Goal: Task Accomplishment & Management: Contribute content

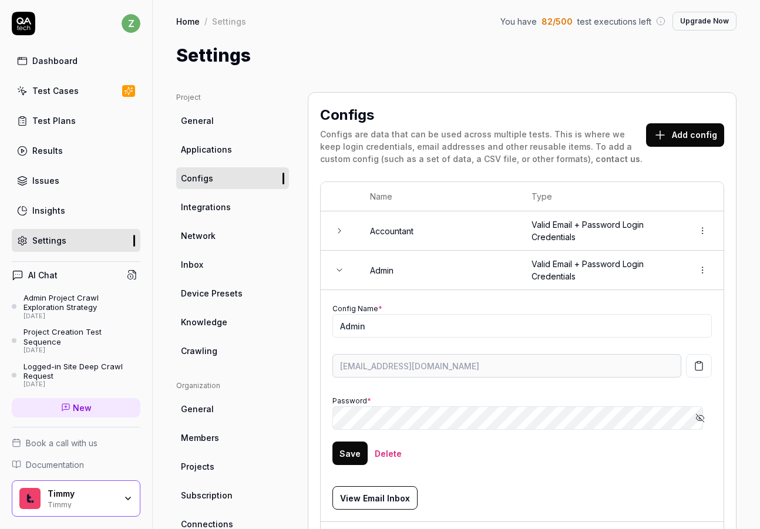
click at [271, 44] on div "Settings" at bounding box center [456, 55] width 561 height 26
click at [49, 60] on div "Dashboard" at bounding box center [54, 61] width 45 height 12
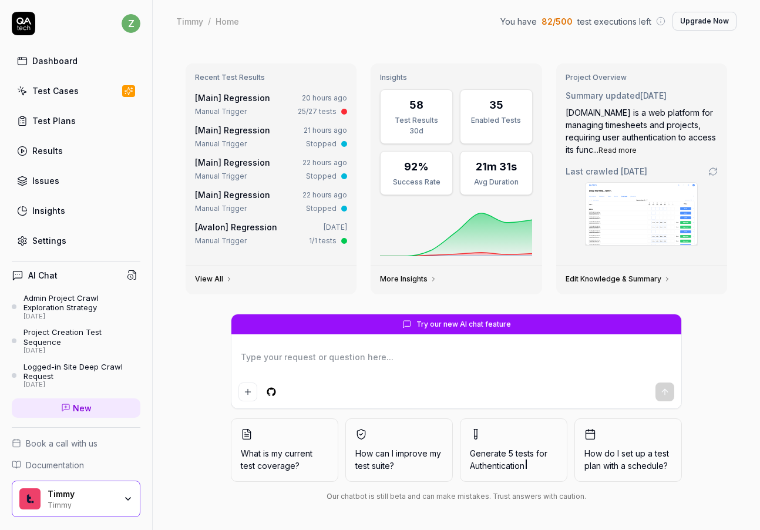
type textarea "*"
click at [43, 96] on div "Test Cases" at bounding box center [55, 91] width 46 height 12
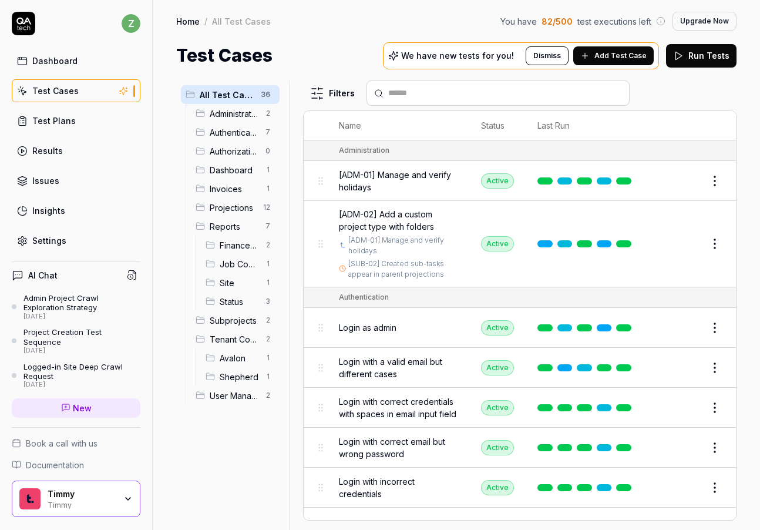
click at [623, 59] on span "Add Test Case" at bounding box center [621, 56] width 52 height 11
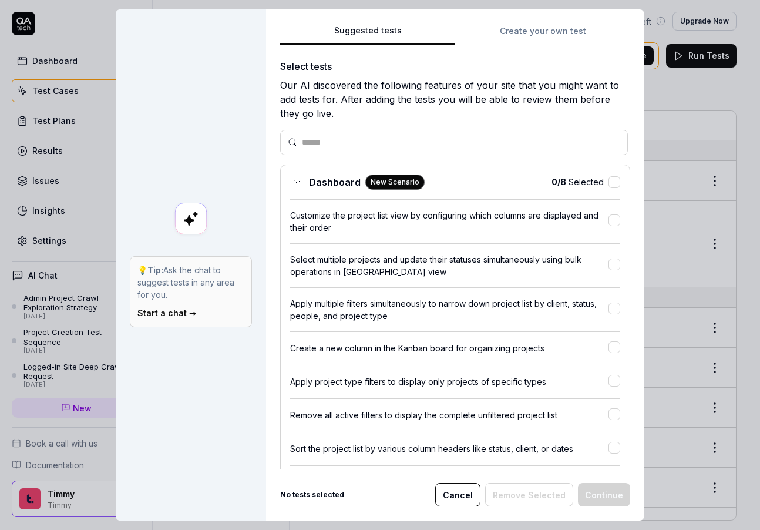
click at [528, 33] on button "Create your own test" at bounding box center [542, 34] width 175 height 21
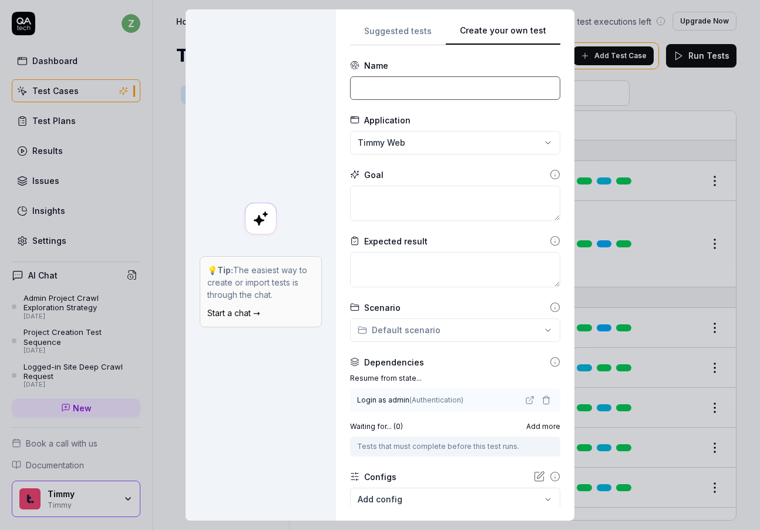
click at [382, 81] on input at bounding box center [455, 88] width 210 height 24
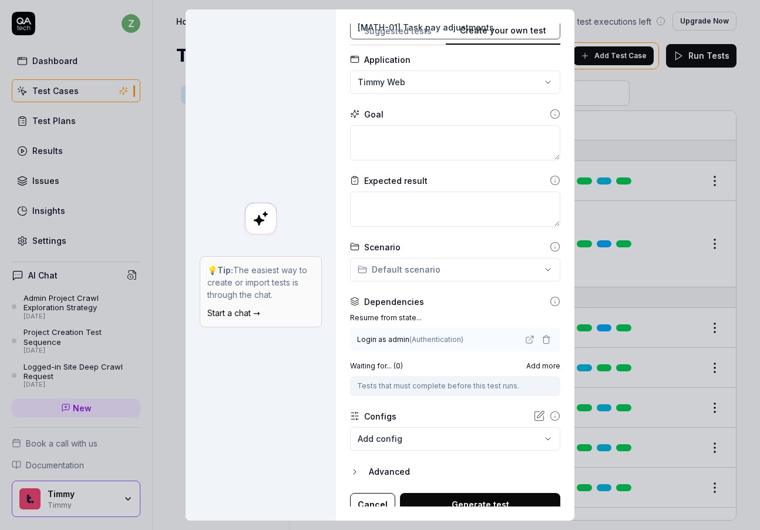
scroll to position [71, 0]
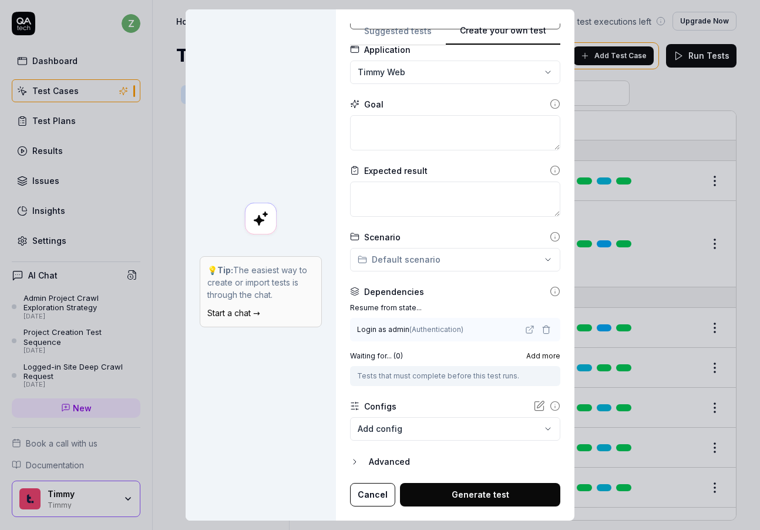
type input "[MATH-01] Task pay adjustments"
click at [390, 469] on form "**********" at bounding box center [455, 248] width 210 height 518
click at [381, 458] on div "Advanced" at bounding box center [465, 462] width 192 height 14
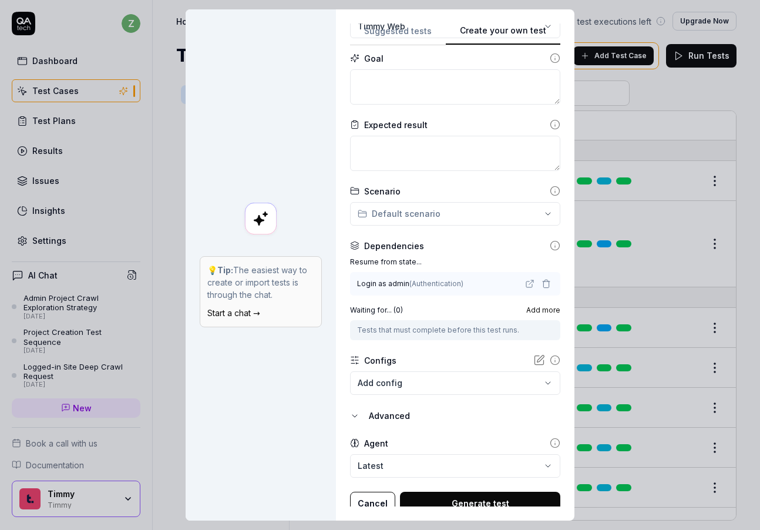
scroll to position [125, 0]
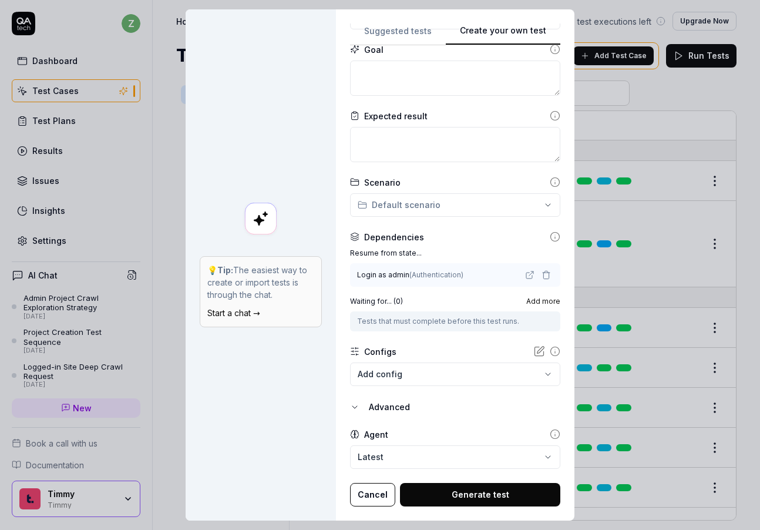
click at [381, 409] on div "Advanced" at bounding box center [465, 407] width 192 height 14
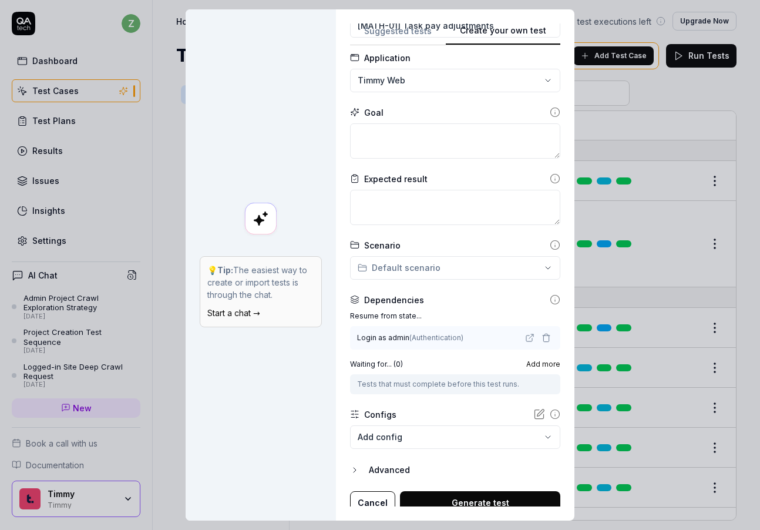
scroll to position [71, 0]
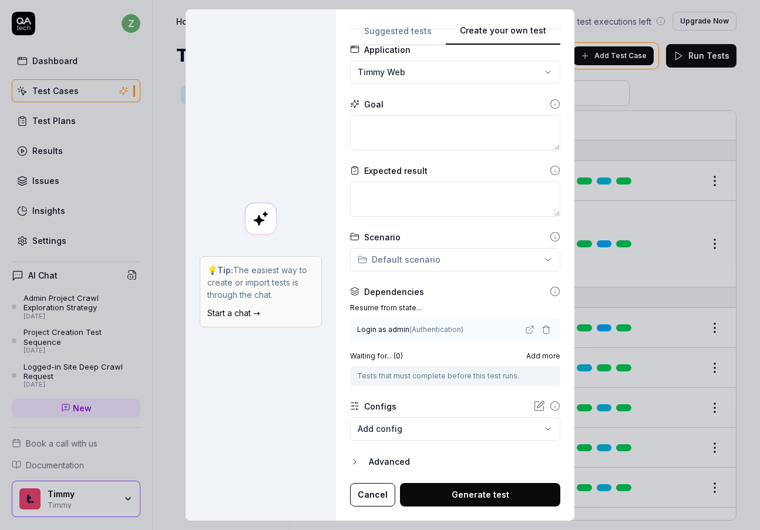
click at [423, 257] on div "**********" at bounding box center [380, 265] width 760 height 530
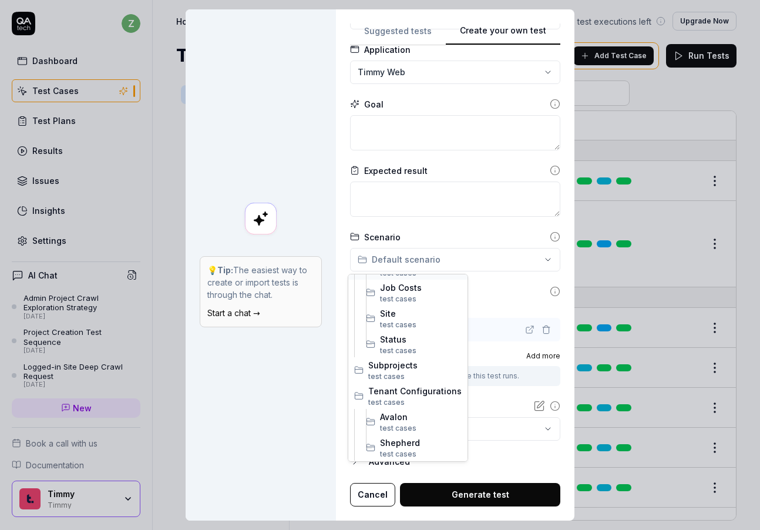
scroll to position [156, 0]
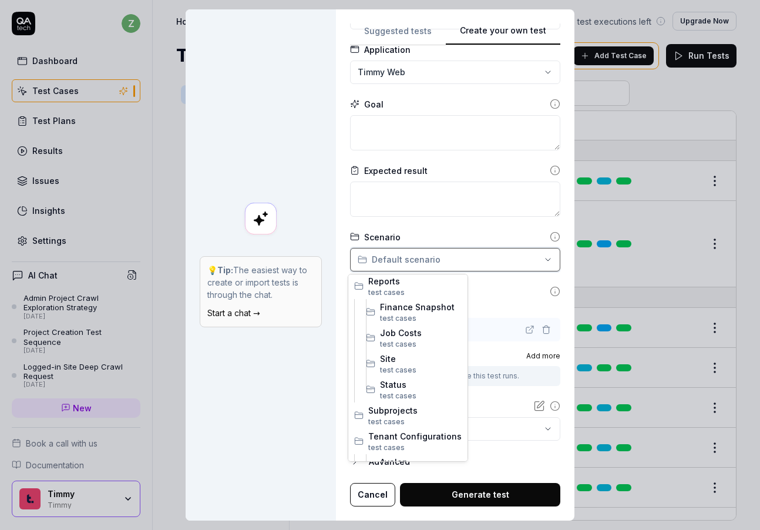
click at [440, 254] on div "**********" at bounding box center [380, 265] width 760 height 530
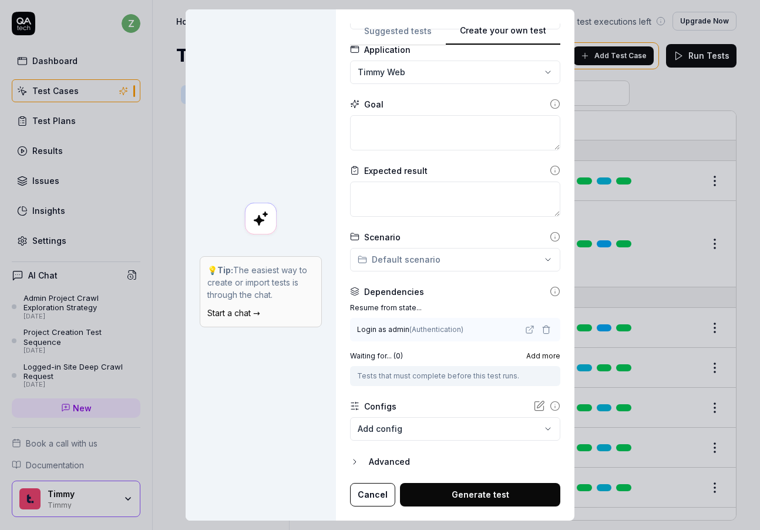
click at [395, 417] on body "z Dashboard Test Cases Test Plans Results Issues Insights Settings AI Chat Admi…" at bounding box center [380, 265] width 760 height 530
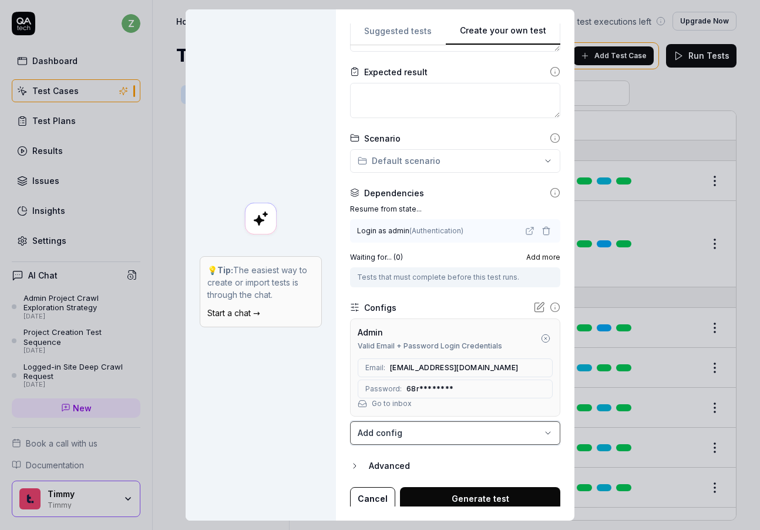
scroll to position [173, 0]
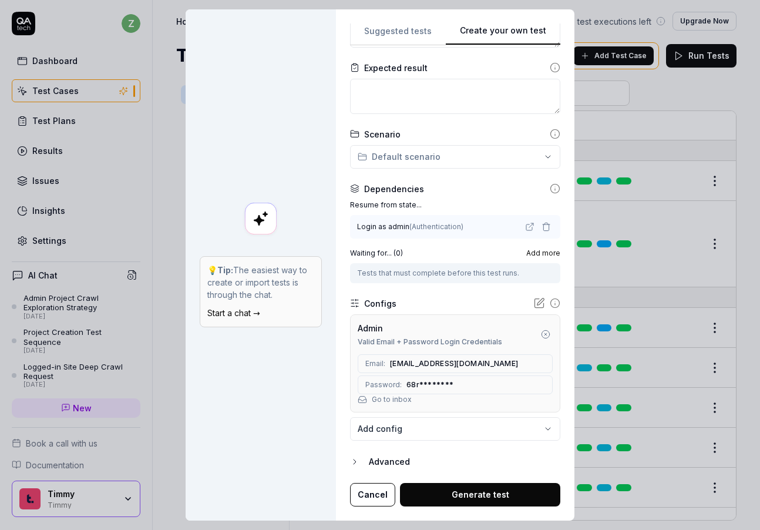
click at [478, 498] on button "Generate test" at bounding box center [480, 495] width 160 height 24
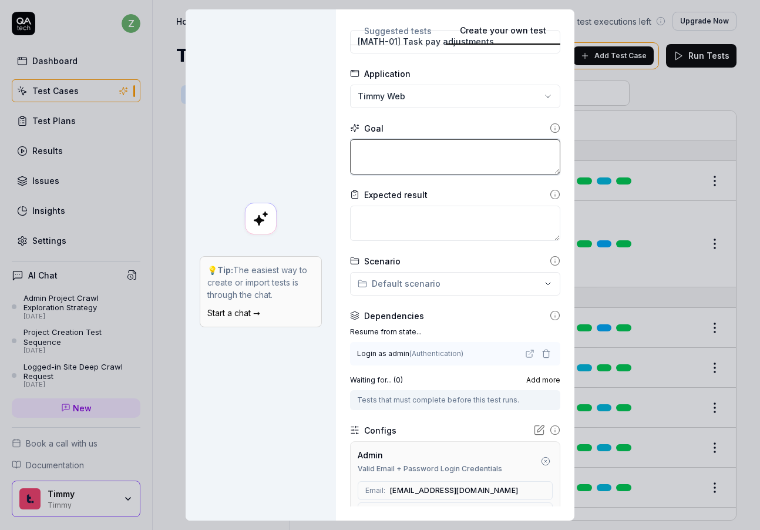
scroll to position [22, 0]
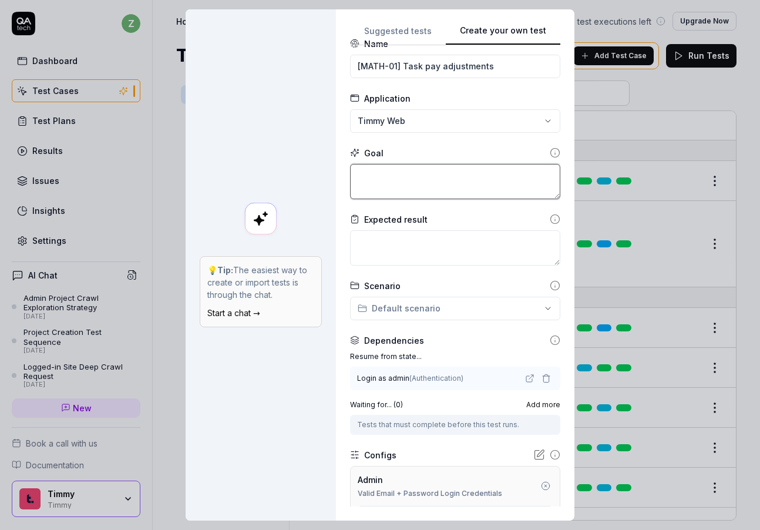
type textarea "*"
type textarea "T"
type textarea "*"
type textarea "Te"
type textarea "*"
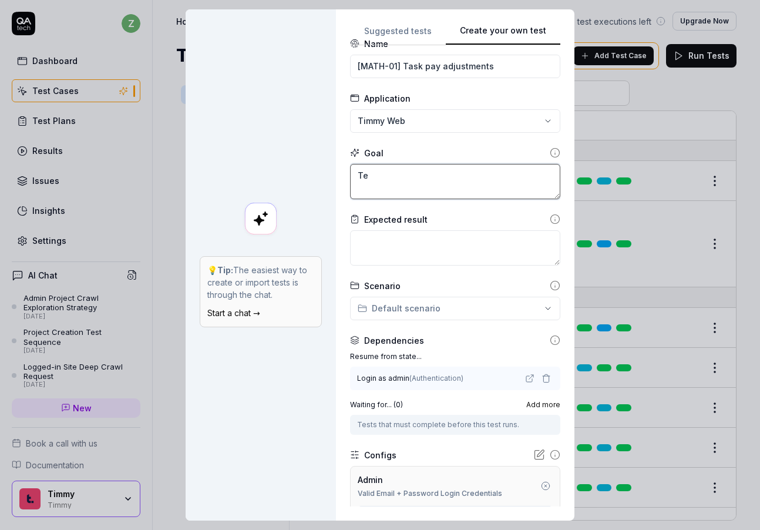
type textarea "Tes"
type textarea "*"
type textarea "Test"
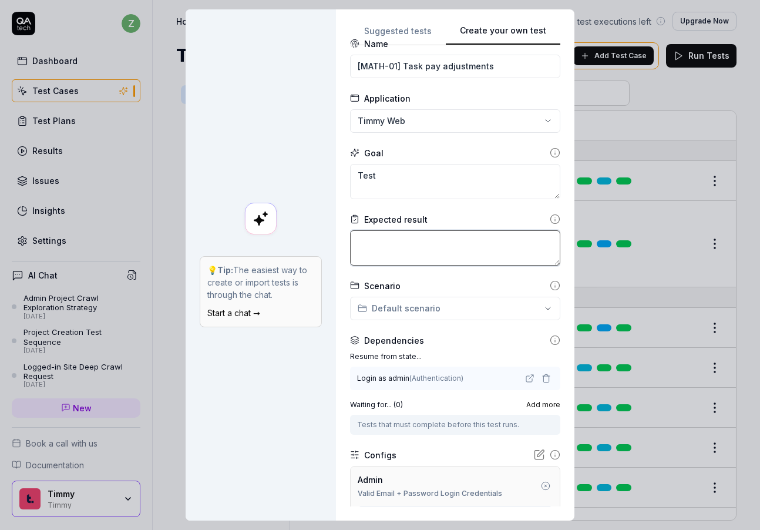
click at [364, 237] on textarea at bounding box center [455, 247] width 210 height 35
type textarea "*"
type textarea "t"
type textarea "*"
type textarea "te"
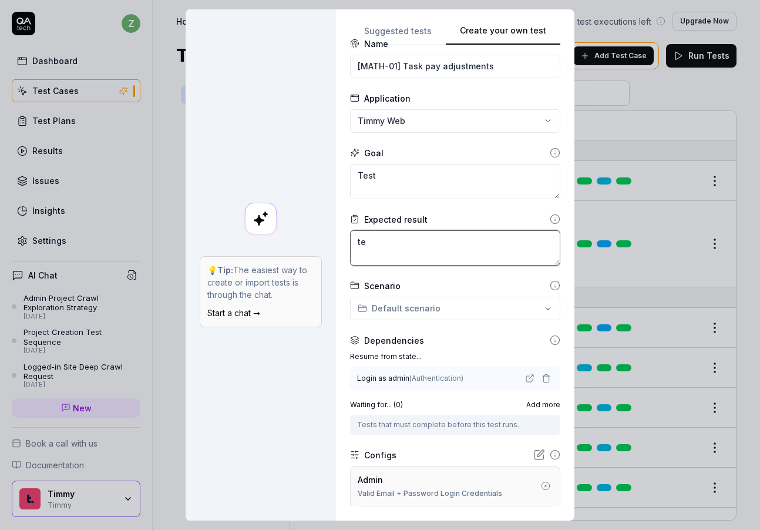
type textarea "*"
type textarea "tes"
type textarea "*"
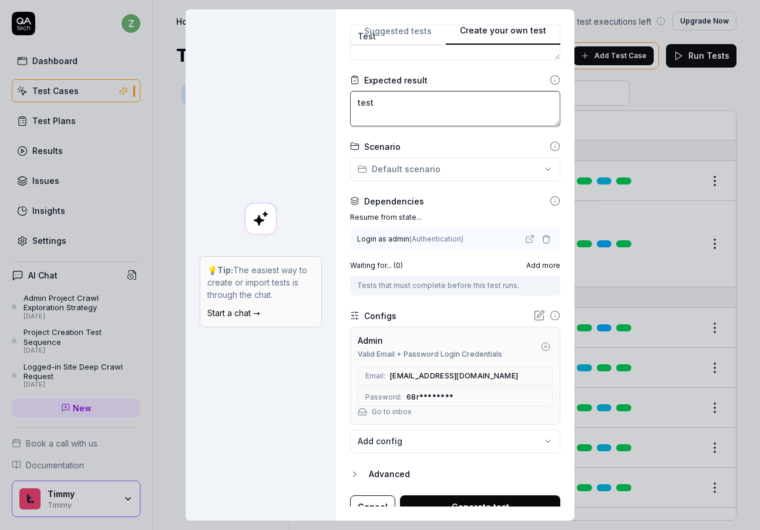
scroll to position [173, 0]
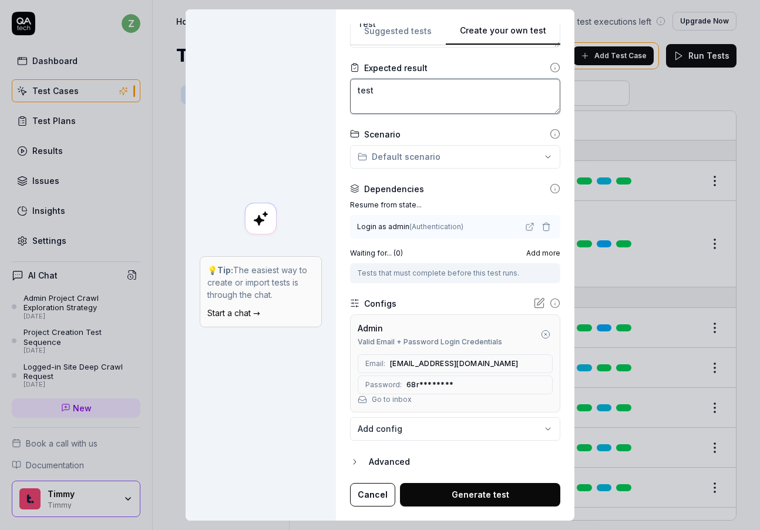
type textarea "test"
click at [481, 492] on button "Generate test" at bounding box center [480, 495] width 160 height 24
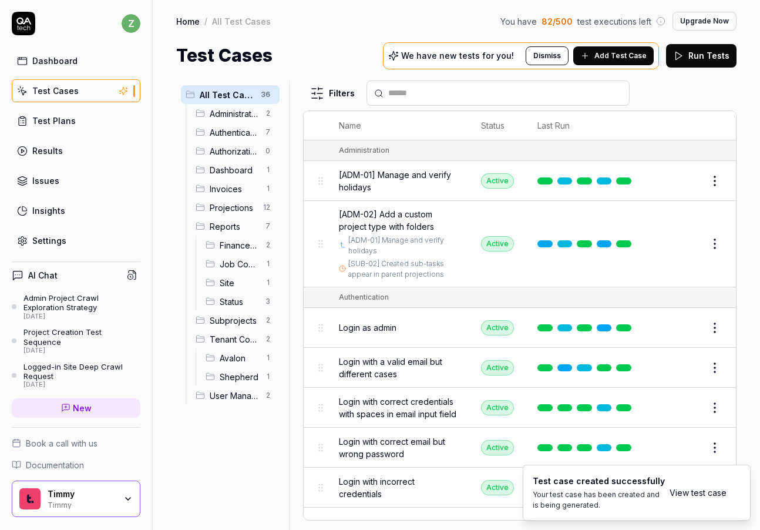
click at [719, 496] on link "View test case" at bounding box center [698, 493] width 57 height 12
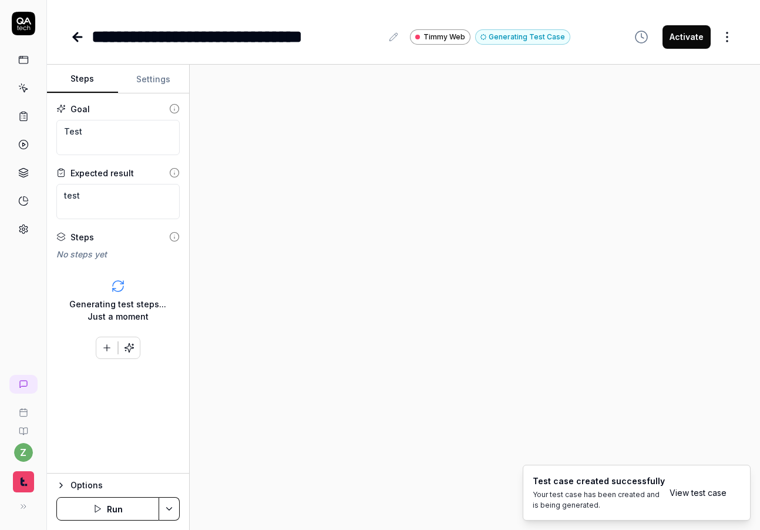
type textarea "*"
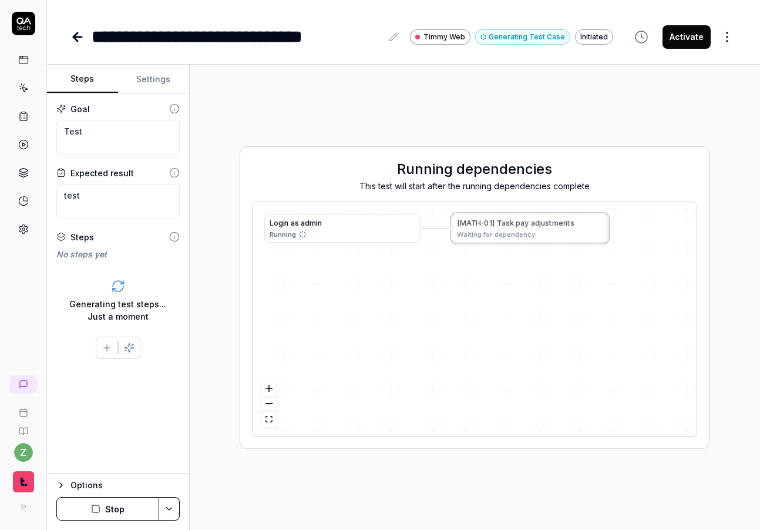
click at [118, 509] on button "Stop" at bounding box center [107, 509] width 103 height 24
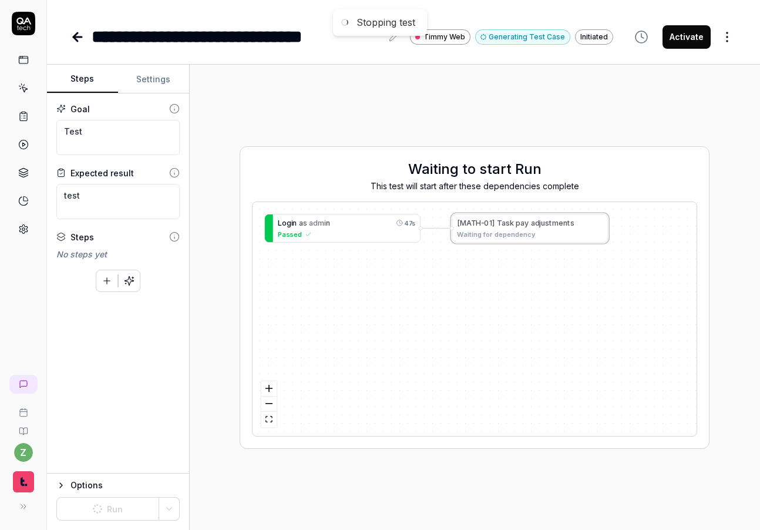
type textarea "*"
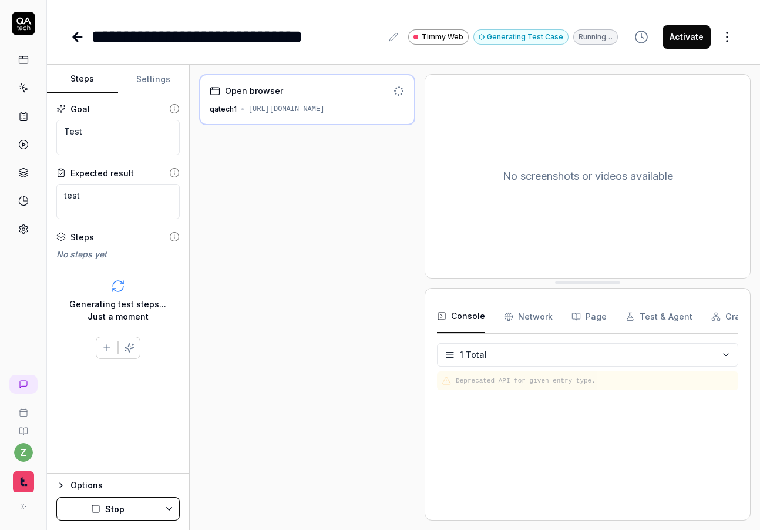
click at [112, 511] on button "Stop" at bounding box center [107, 509] width 103 height 24
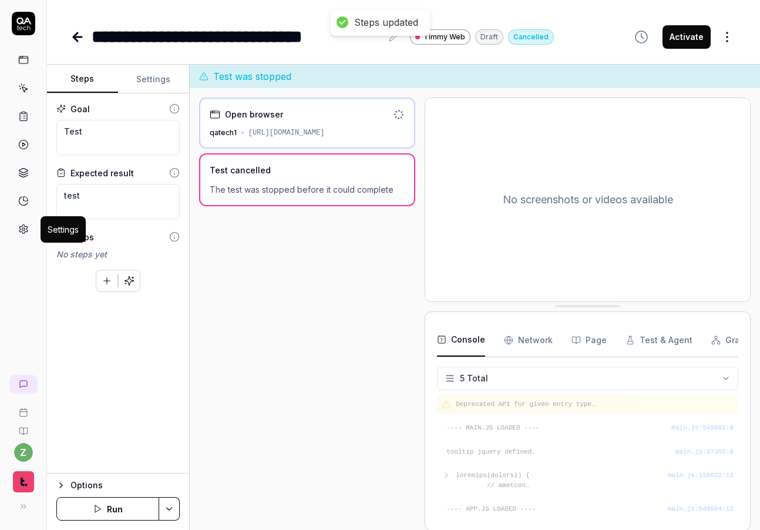
click at [28, 231] on icon at bounding box center [23, 229] width 11 height 11
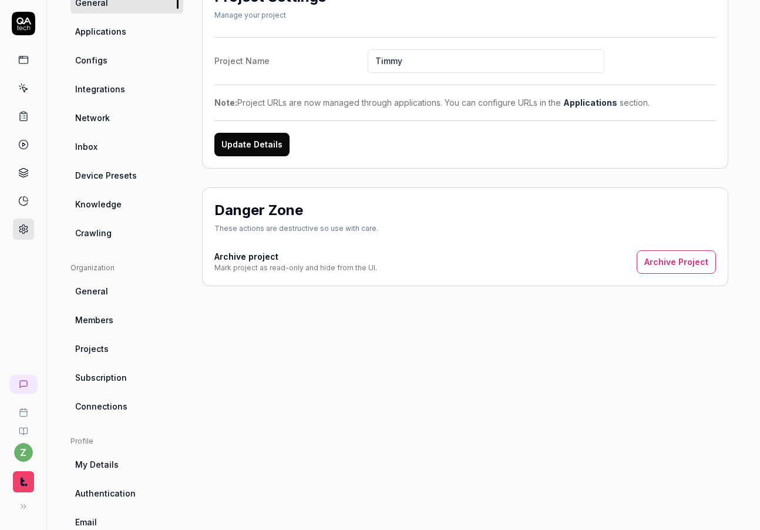
scroll to position [173, 0]
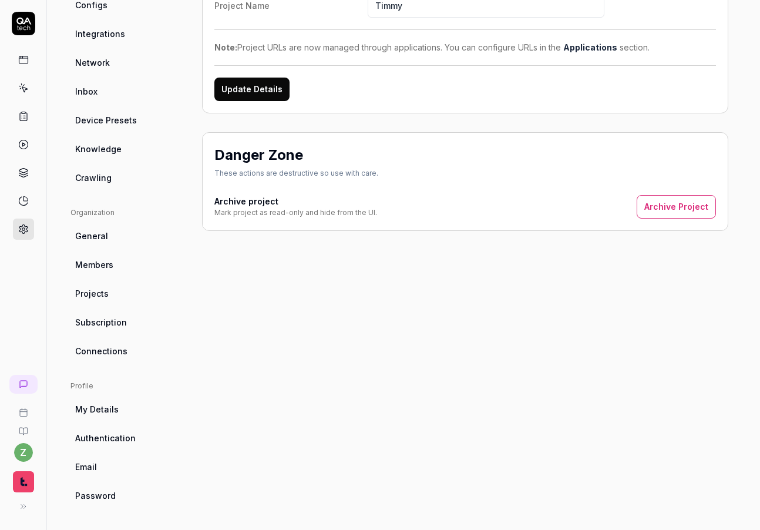
click at [110, 170] on link "Crawling" at bounding box center [127, 178] width 113 height 22
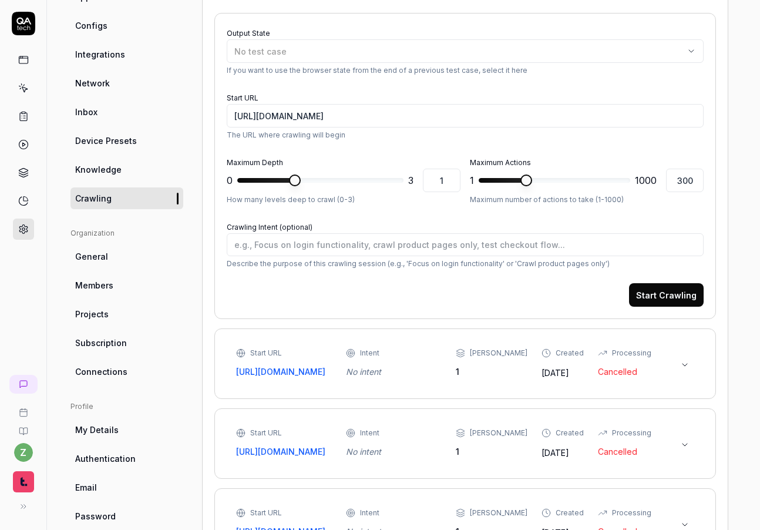
scroll to position [163, 0]
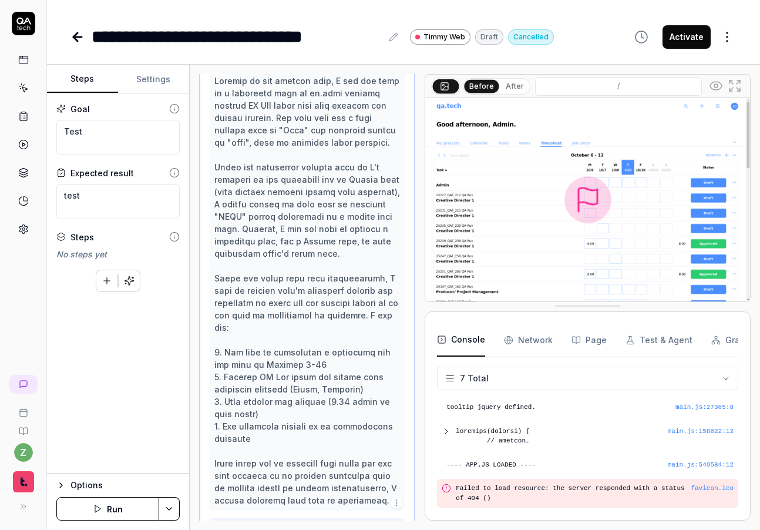
scroll to position [48, 0]
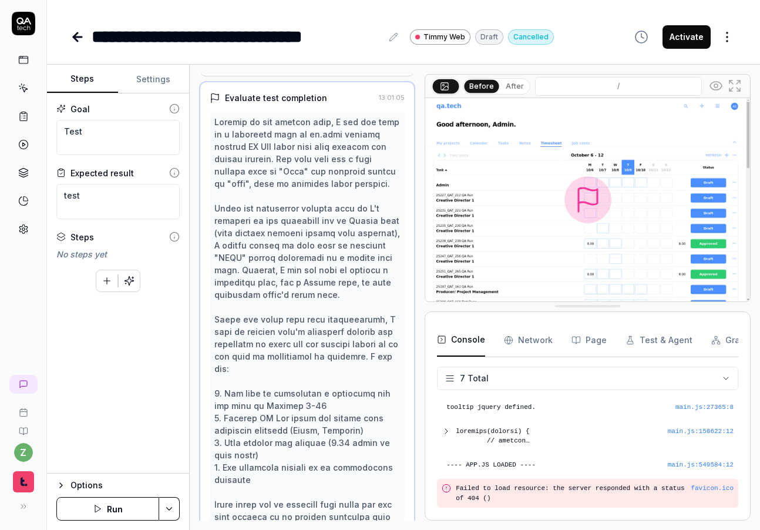
type textarea "*"
